Goal: Information Seeking & Learning: Find contact information

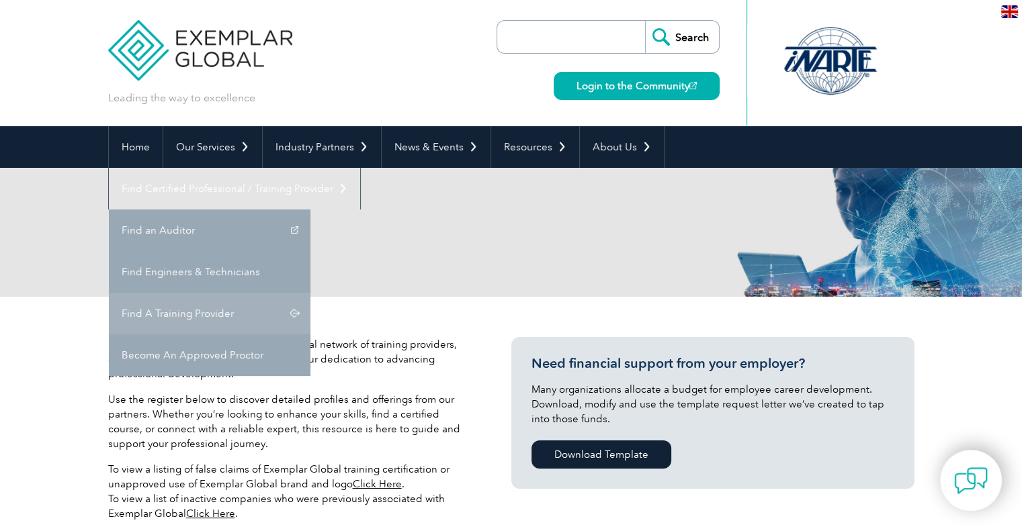
click at [310, 293] on link "Find A Training Provider" at bounding box center [210, 314] width 202 height 42
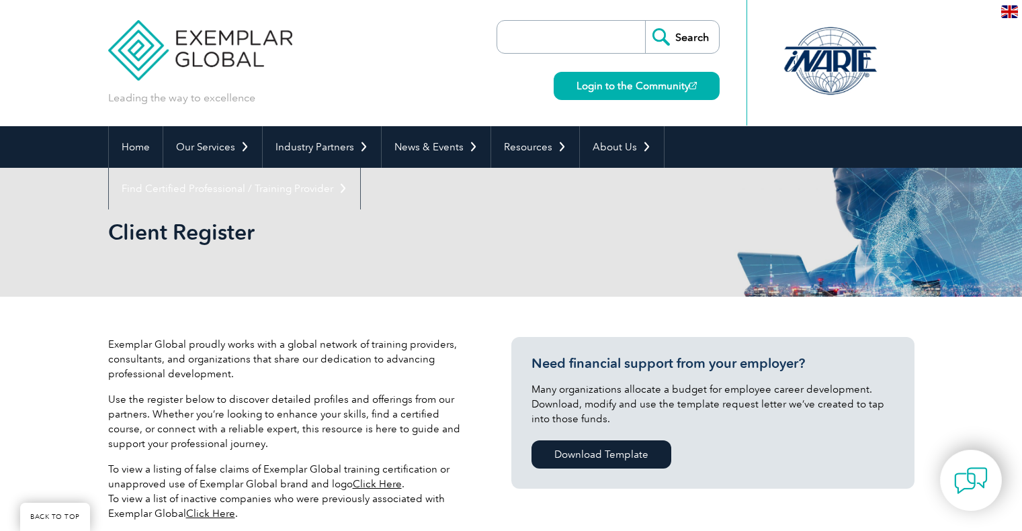
scroll to position [202, 0]
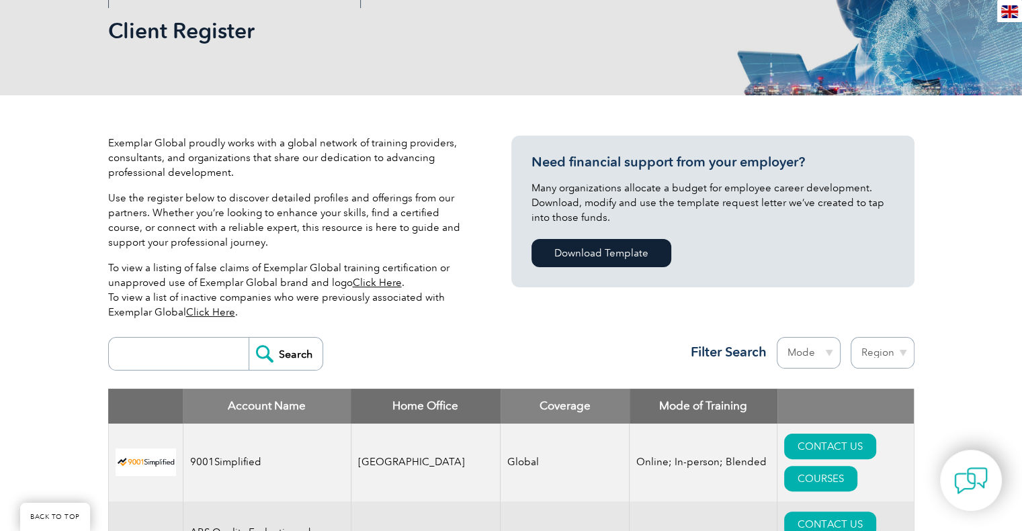
click at [638, 355] on div "Search Region Australia Bahrain Bangladesh Brazil Canada Colombia Dominican Rep…" at bounding box center [511, 360] width 806 height 58
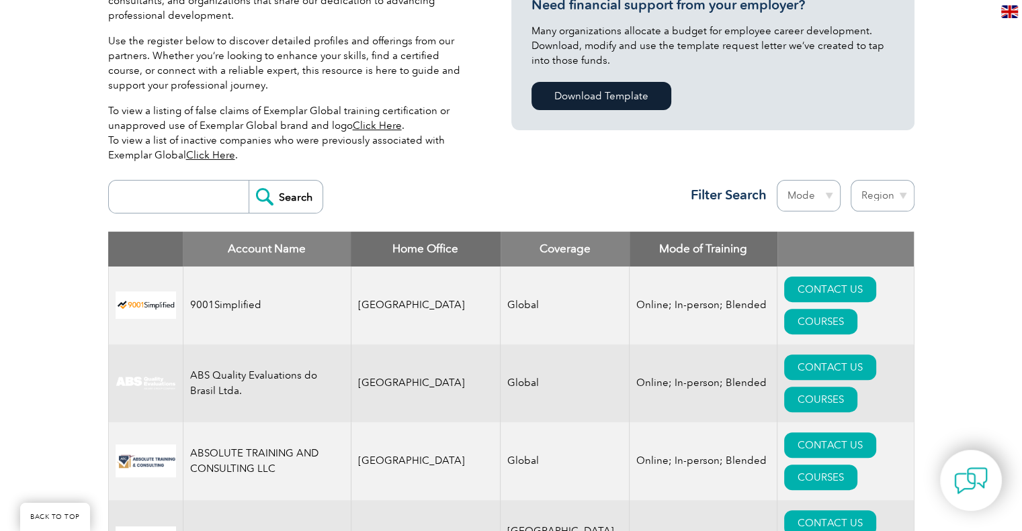
scroll to position [336, 0]
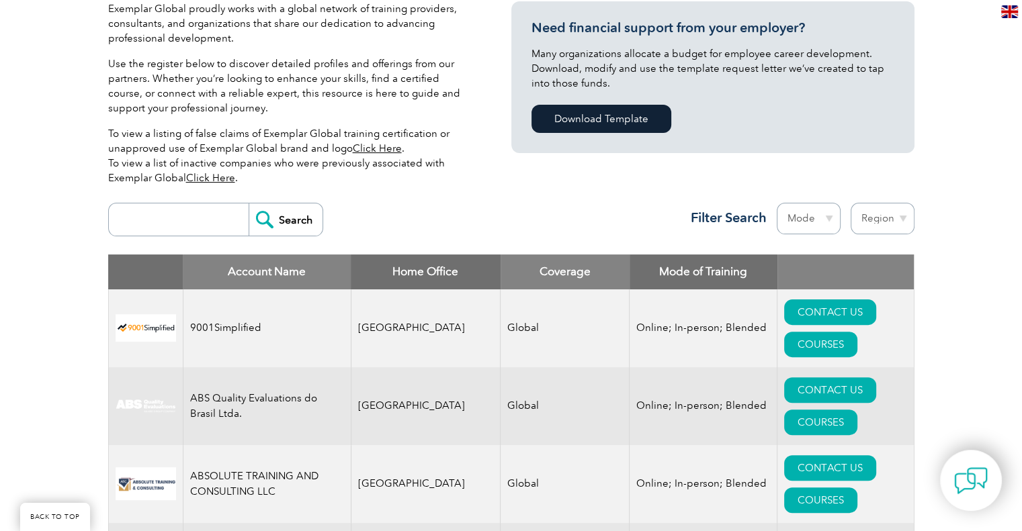
click at [437, 273] on th "Home Office" at bounding box center [426, 272] width 150 height 35
click at [421, 271] on th "Home Office" at bounding box center [426, 272] width 150 height 35
click at [830, 216] on select "Mode Online In-person Blended" at bounding box center [809, 219] width 64 height 32
click at [894, 214] on select "Region Australia Bahrain Bangladesh Brazil Canada Colombia Dominican Republic E…" at bounding box center [883, 219] width 64 height 32
select select "[GEOGRAPHIC_DATA]"
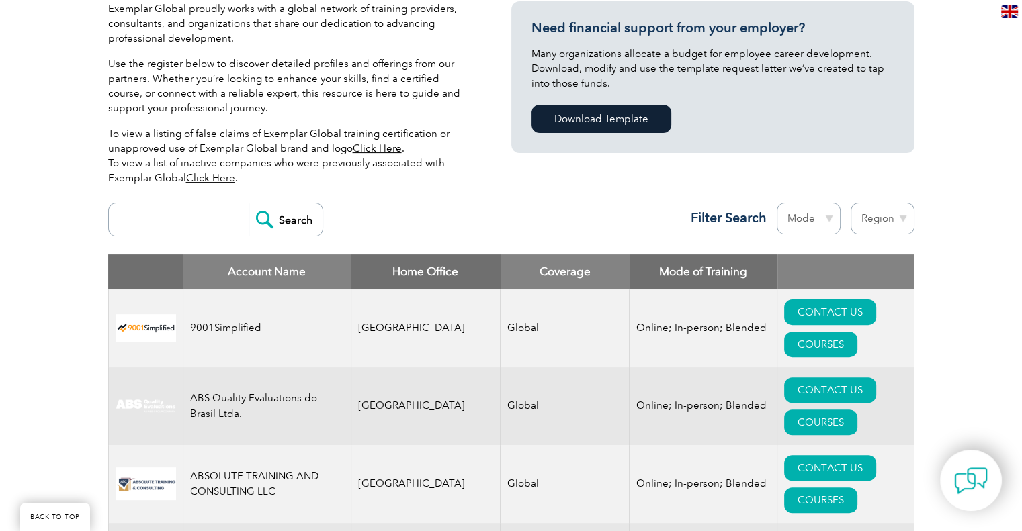
click at [851, 203] on select "Region Australia Bahrain Bangladesh Brazil Canada Colombia Dominican Republic E…" at bounding box center [883, 219] width 64 height 32
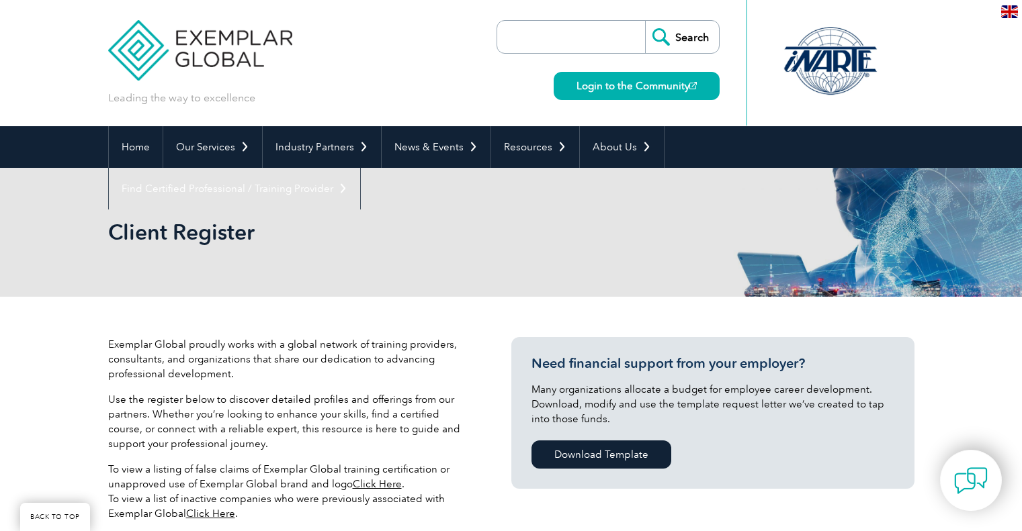
scroll to position [441, 0]
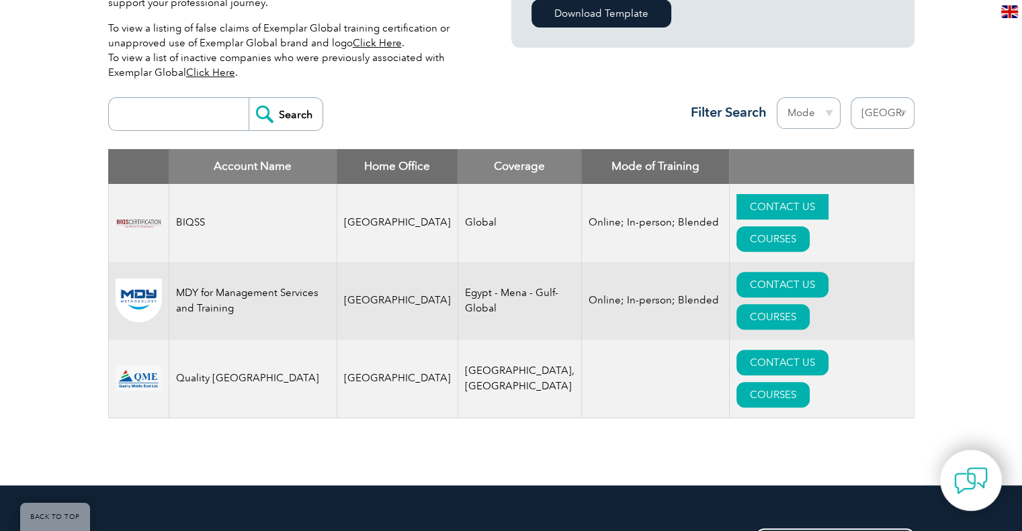
click at [736, 216] on link "CONTACT US" at bounding box center [782, 207] width 92 height 26
click at [736, 350] on link "CONTACT US" at bounding box center [782, 363] width 92 height 26
click at [744, 282] on link "CONTACT US" at bounding box center [782, 285] width 92 height 26
click at [888, 114] on select "Region Australia Bahrain Bangladesh Brazil Canada Colombia Dominican Republic E…" at bounding box center [883, 113] width 64 height 32
select select "[GEOGRAPHIC_DATA]"
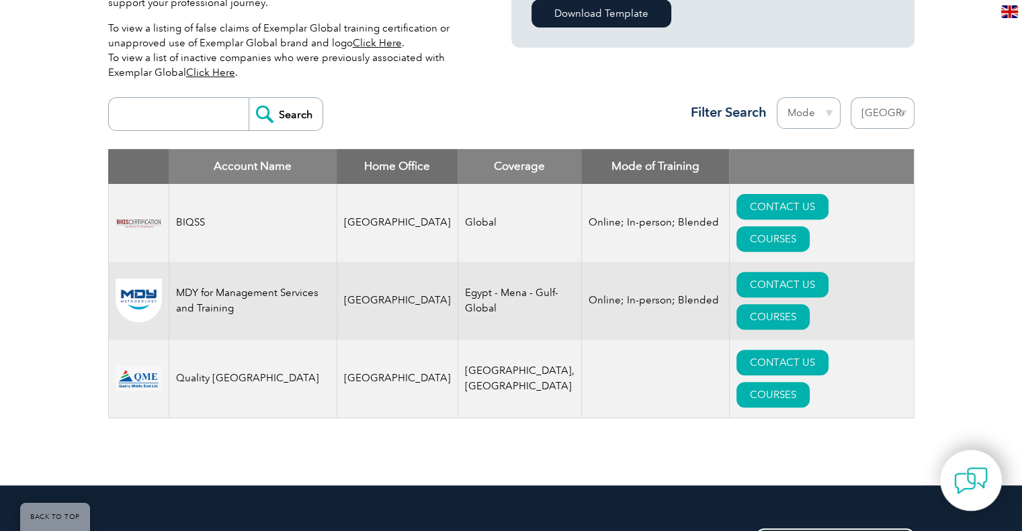
click at [851, 97] on select "Region Australia Bahrain Bangladesh Brazil Canada Colombia Dominican Republic E…" at bounding box center [883, 113] width 64 height 32
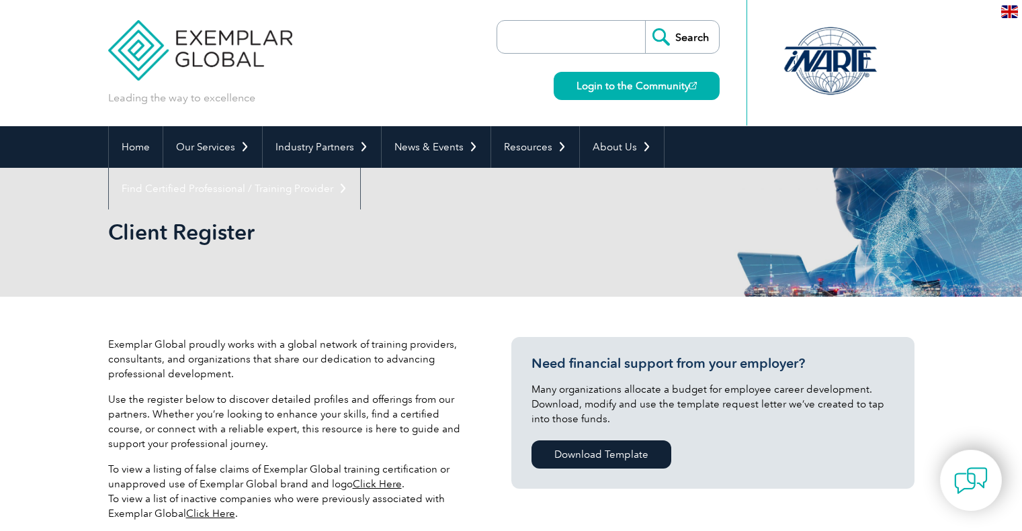
select select "[GEOGRAPHIC_DATA]"
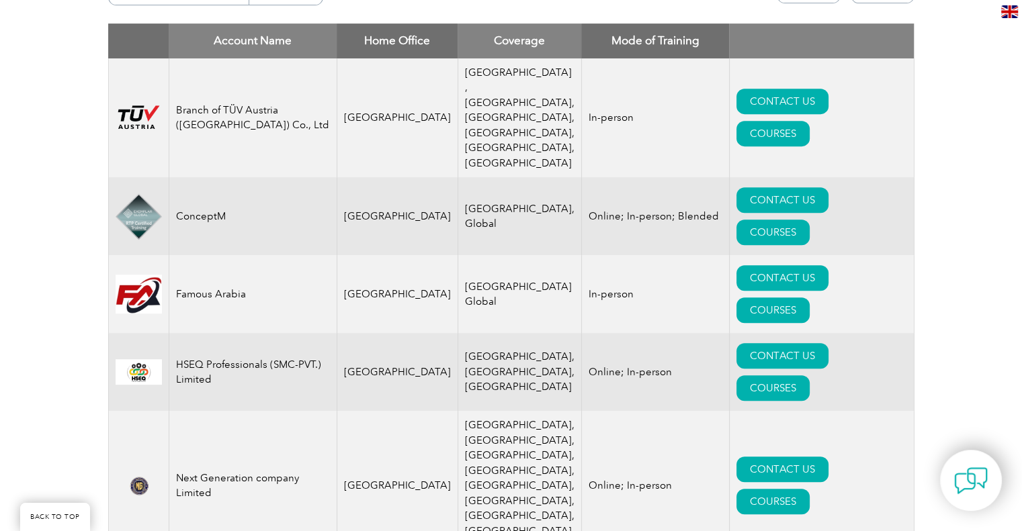
scroll to position [634, 0]
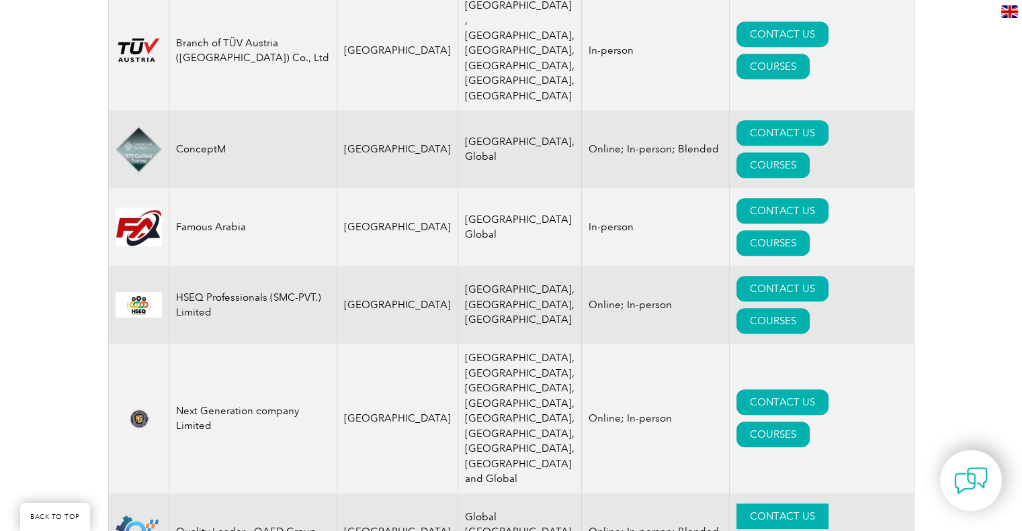
click at [748, 504] on link "CONTACT US" at bounding box center [782, 517] width 92 height 26
